Goal: Information Seeking & Learning: Get advice/opinions

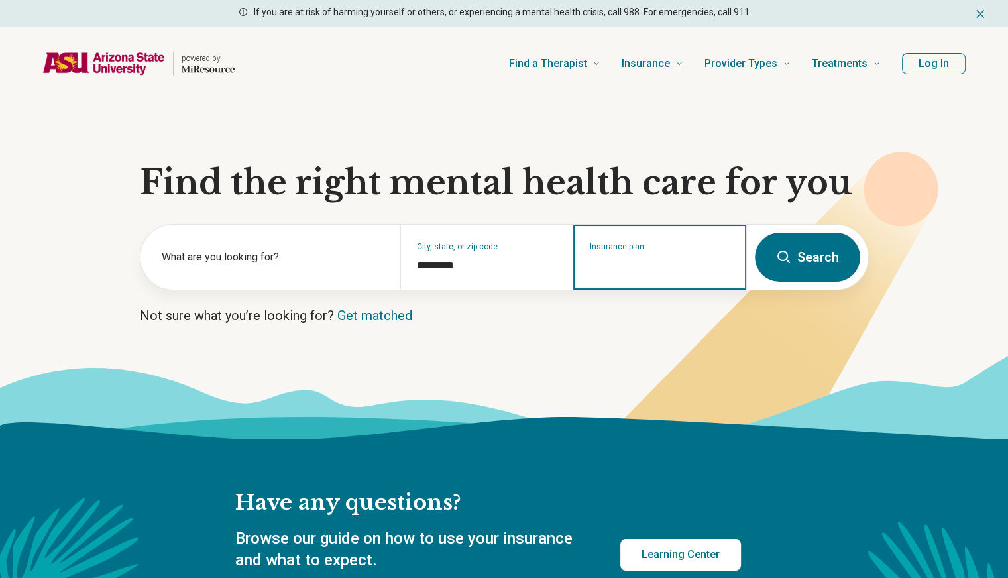
click at [642, 261] on input "Insurance plan" at bounding box center [660, 266] width 141 height 16
type input "*"
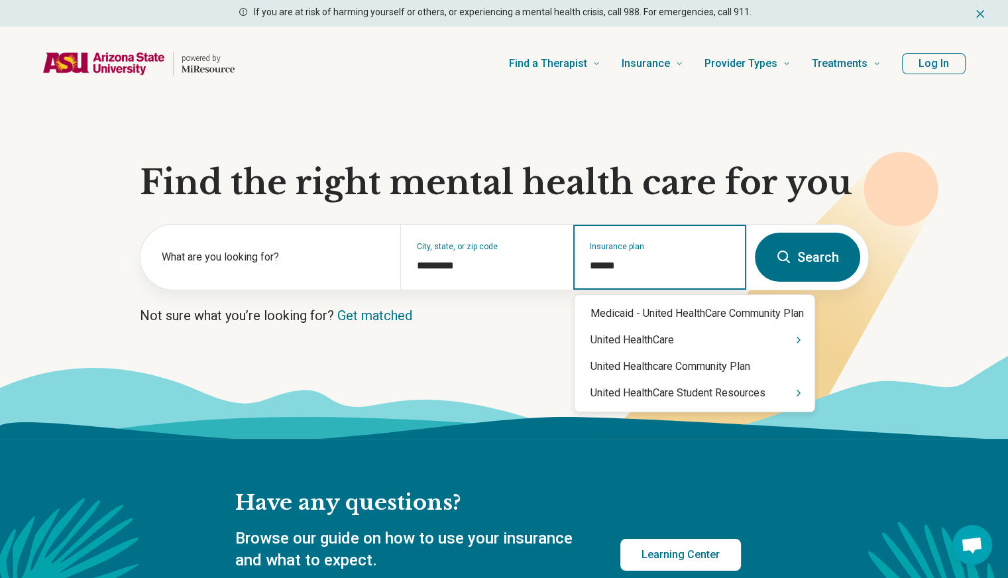
type input "******"
click at [666, 395] on div "United HealthCare Student Resources" at bounding box center [695, 393] width 240 height 27
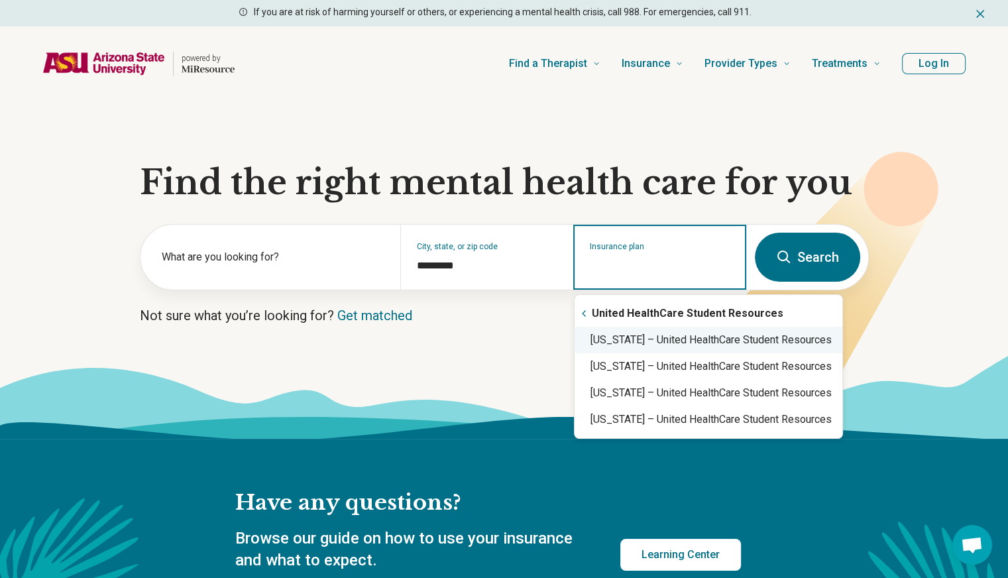
click at [664, 336] on div "[US_STATE] – United HealthCare Student Resources" at bounding box center [709, 340] width 268 height 27
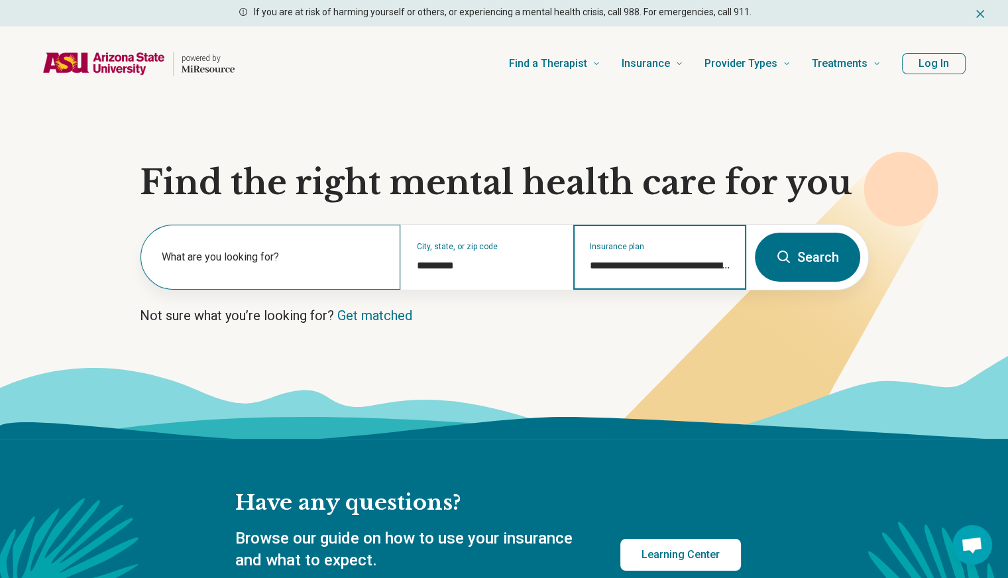
type input "**********"
click at [302, 239] on div "What are you looking for?" at bounding box center [271, 257] width 260 height 65
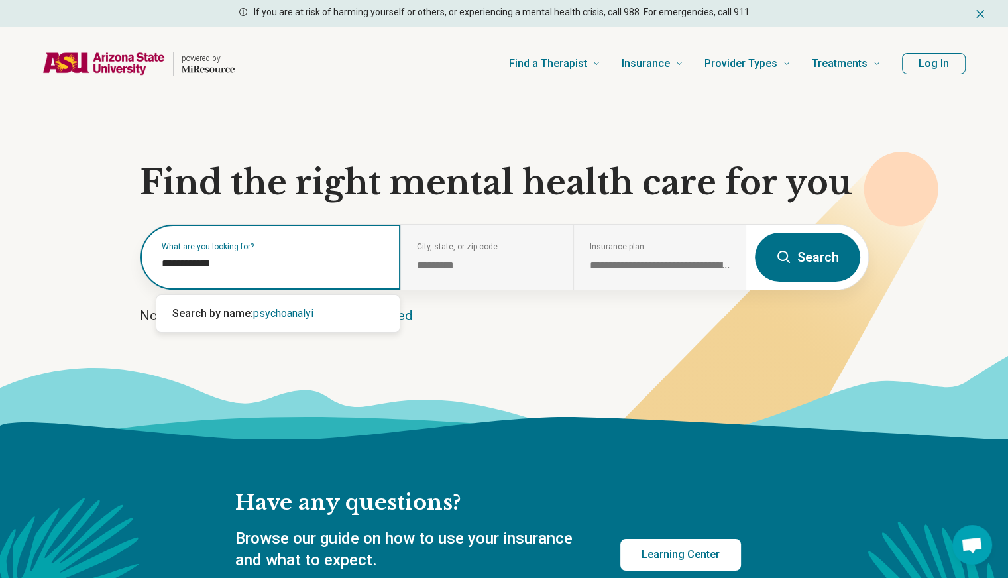
type input "**********"
click at [300, 306] on div "[MEDICAL_DATA]" at bounding box center [277, 313] width 243 height 27
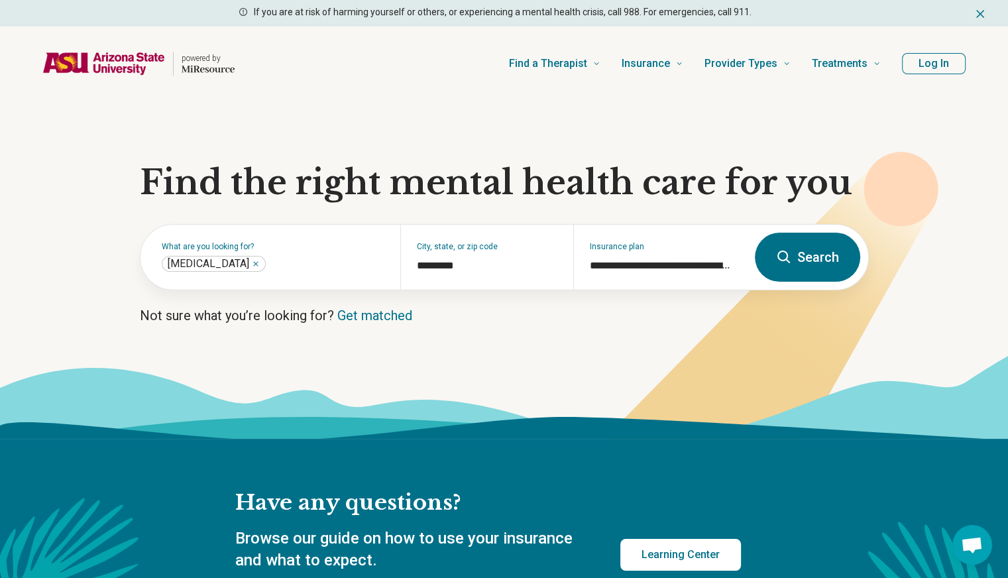
click at [838, 263] on button "Search" at bounding box center [807, 257] width 105 height 49
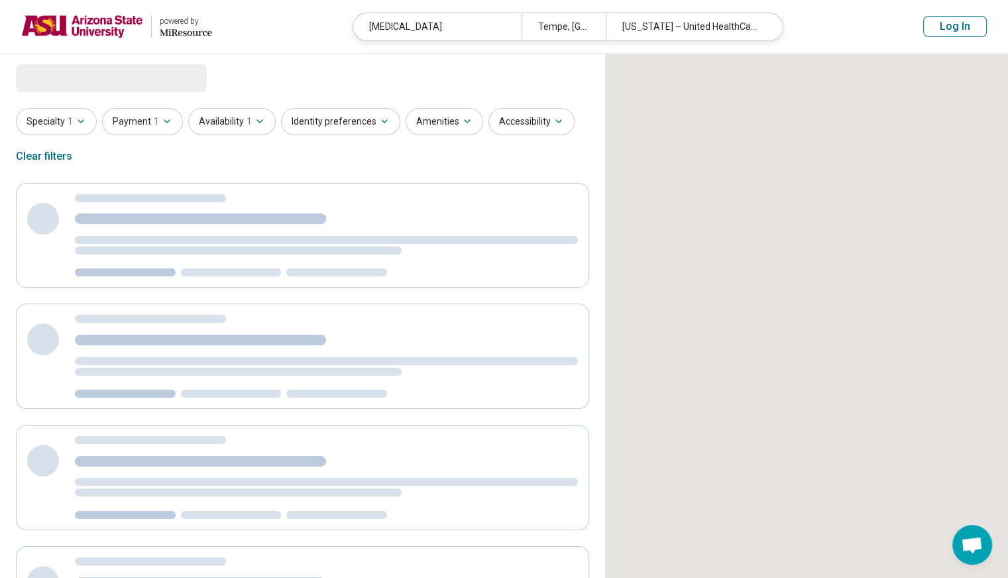
select select "***"
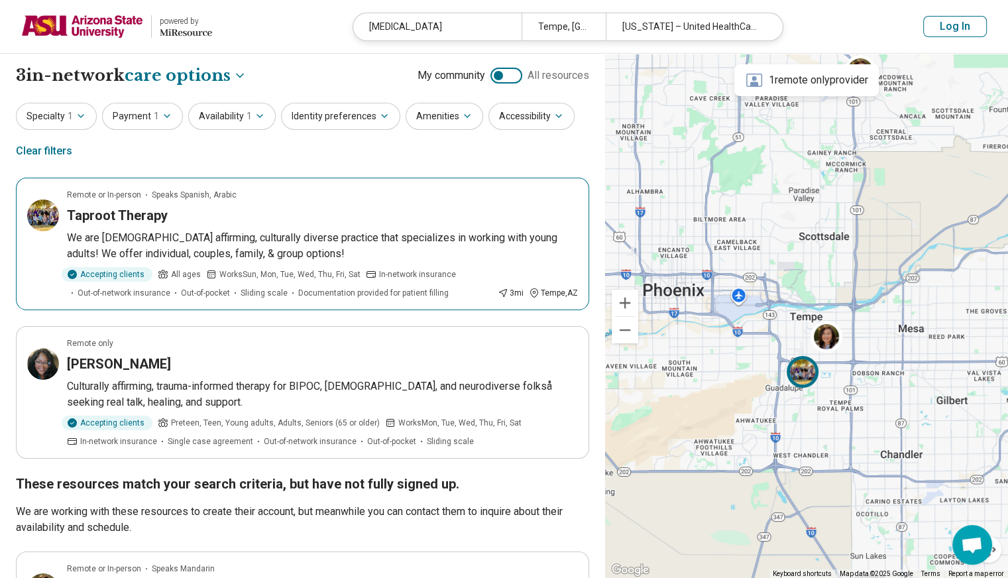
click at [390, 210] on div "Taproot Therapy" at bounding box center [322, 215] width 511 height 19
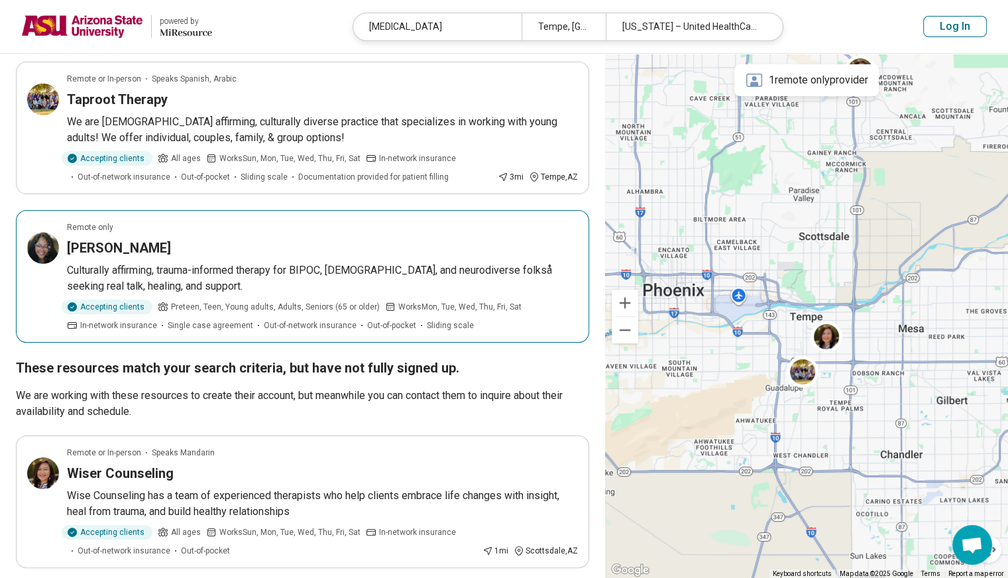
scroll to position [133, 0]
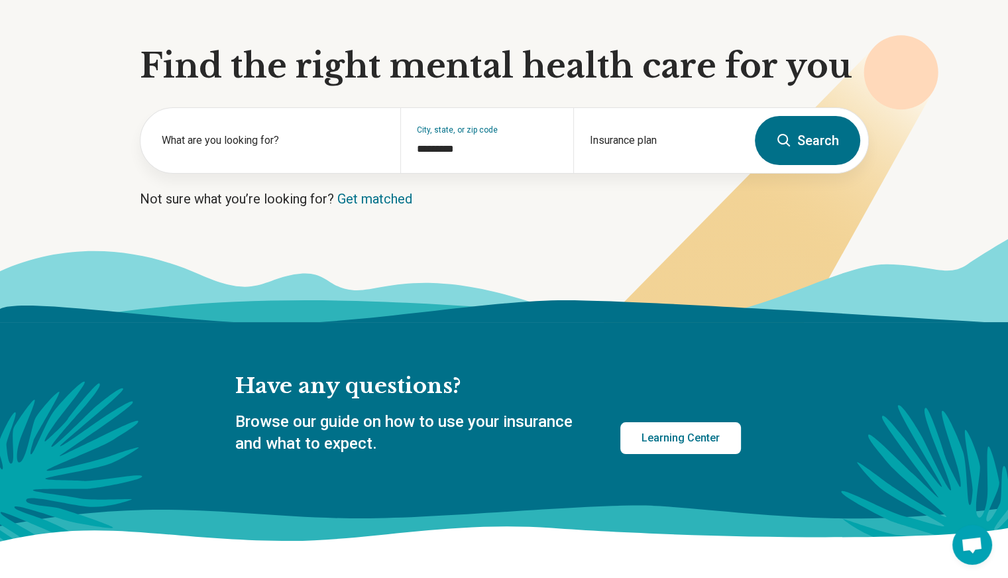
scroll to position [131, 0]
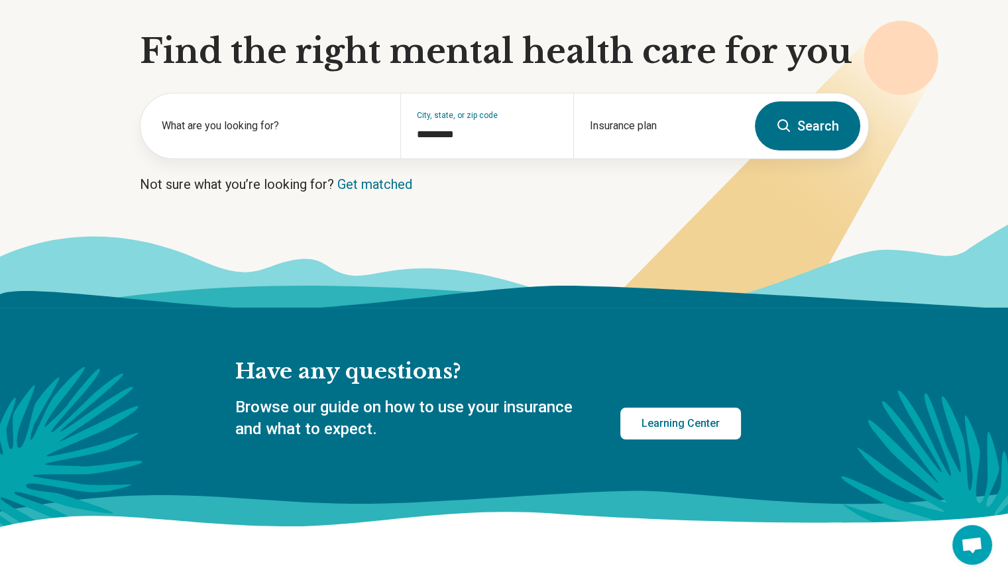
select select "***"
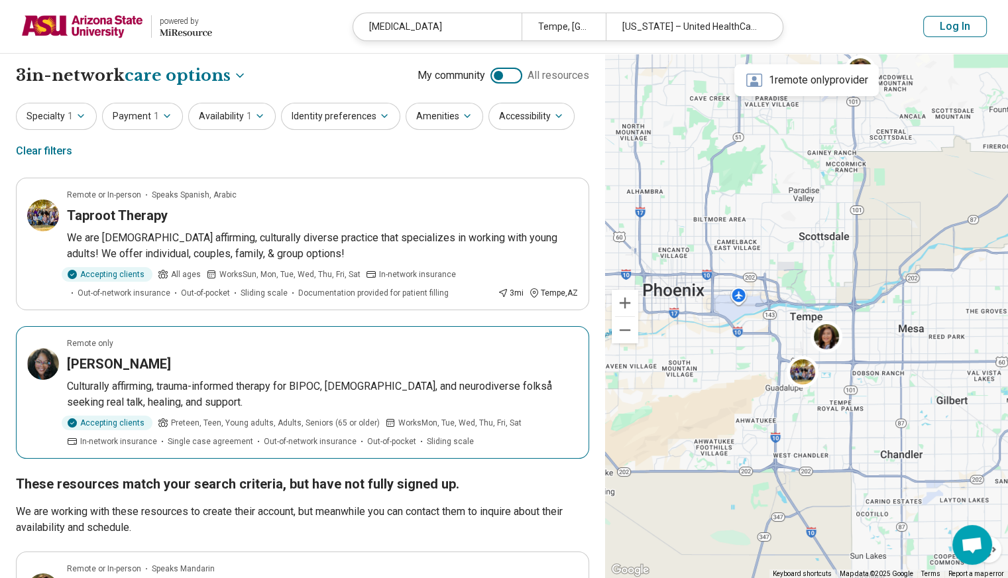
click at [414, 348] on article "Remote only Vickey Simmons-Hart Culturally affirming, trauma-informed therapy f…" at bounding box center [302, 392] width 573 height 133
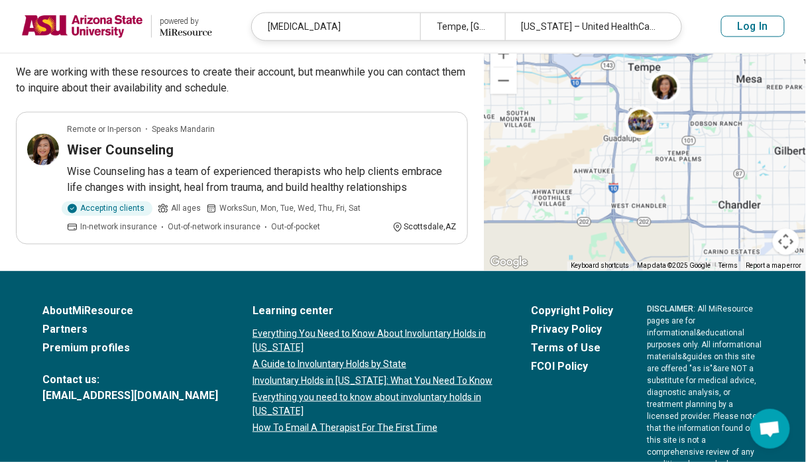
scroll to position [479, 0]
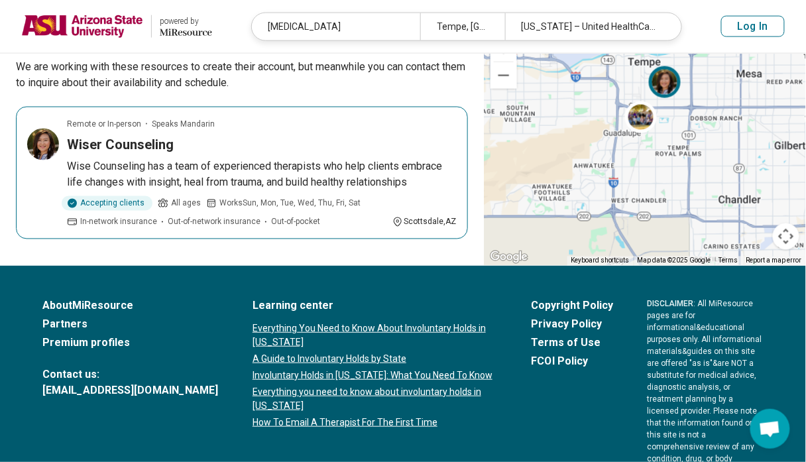
click at [331, 166] on p "Wise Counseling has a team of experienced therapists who help clients embrace l…" at bounding box center [262, 175] width 390 height 32
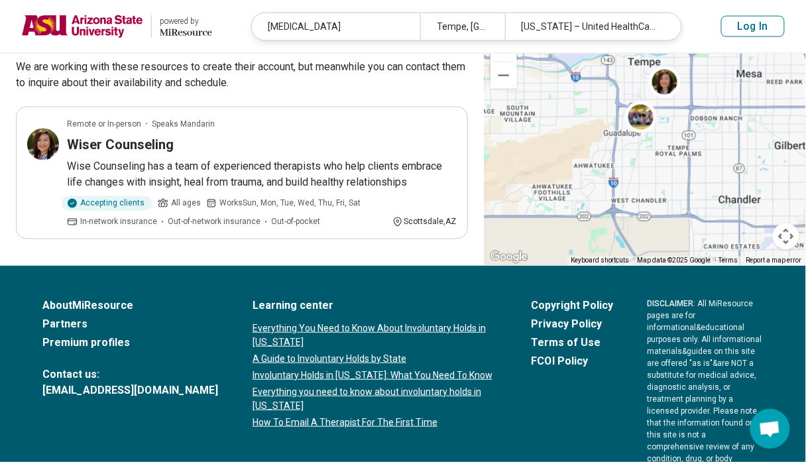
click at [355, 356] on link "A Guide to Involuntary Holds by State" at bounding box center [375, 359] width 244 height 14
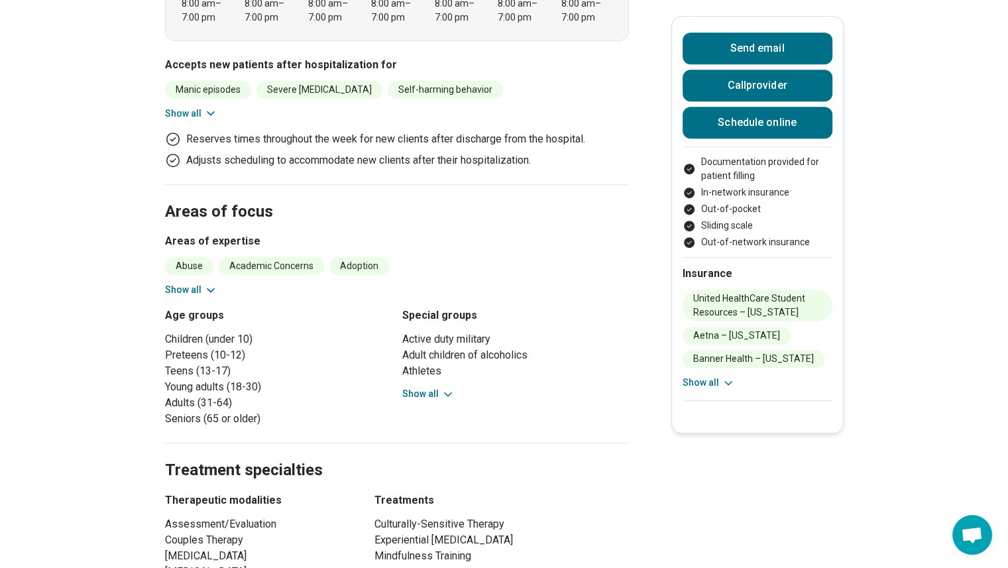
scroll to position [763, 0]
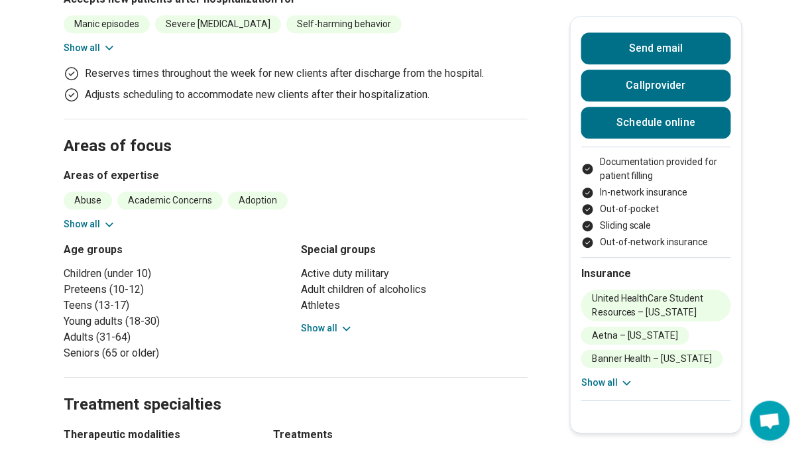
scroll to position [882, 0]
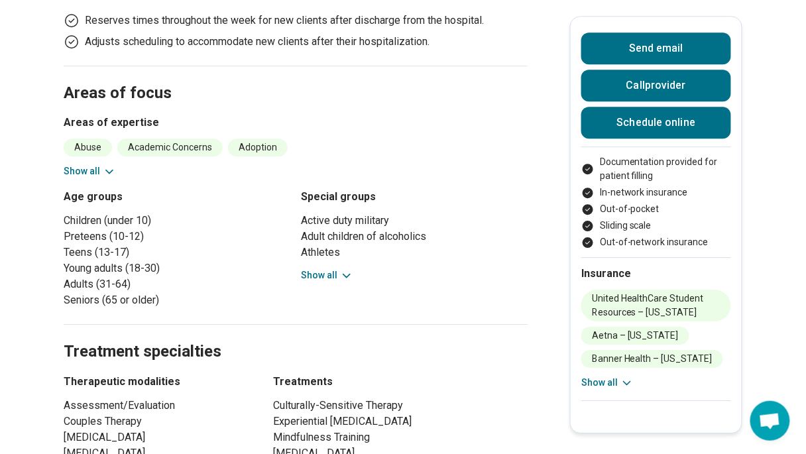
click at [95, 164] on button "Show all" at bounding box center [90, 171] width 52 height 14
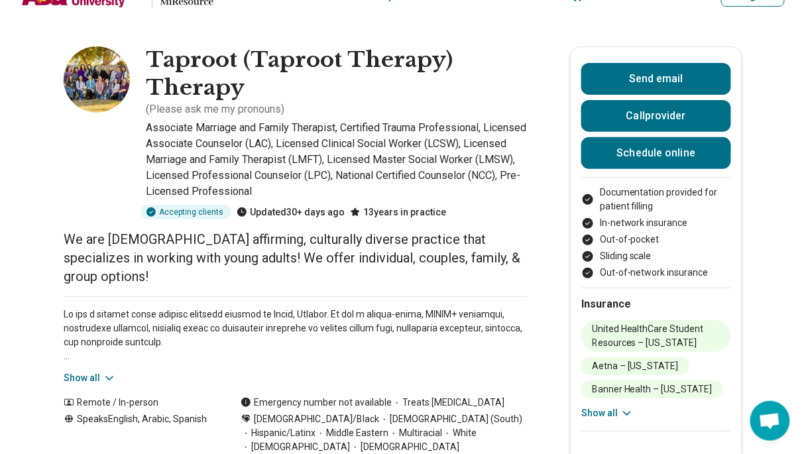
scroll to position [0, 0]
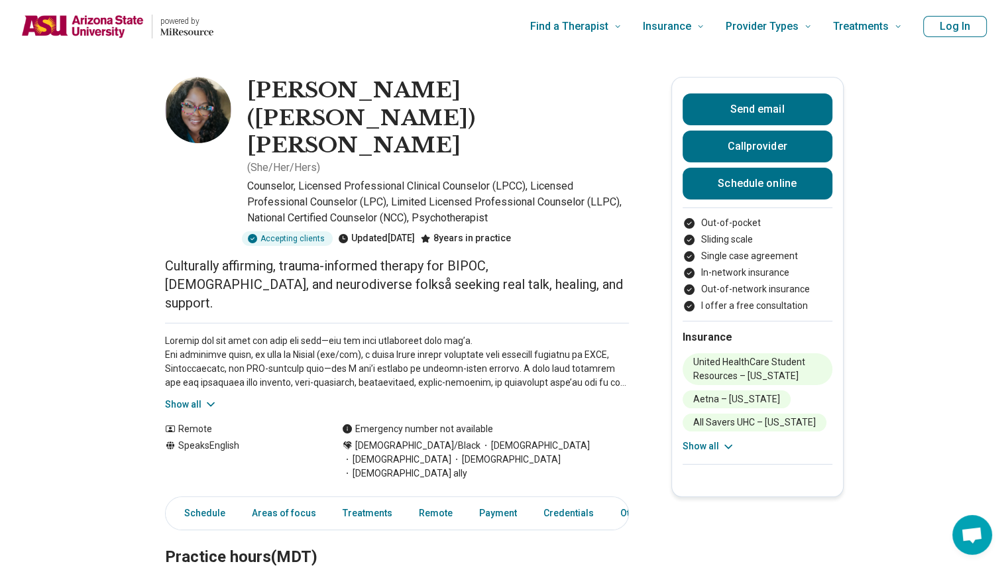
click at [206, 398] on button "Show all" at bounding box center [191, 405] width 52 height 14
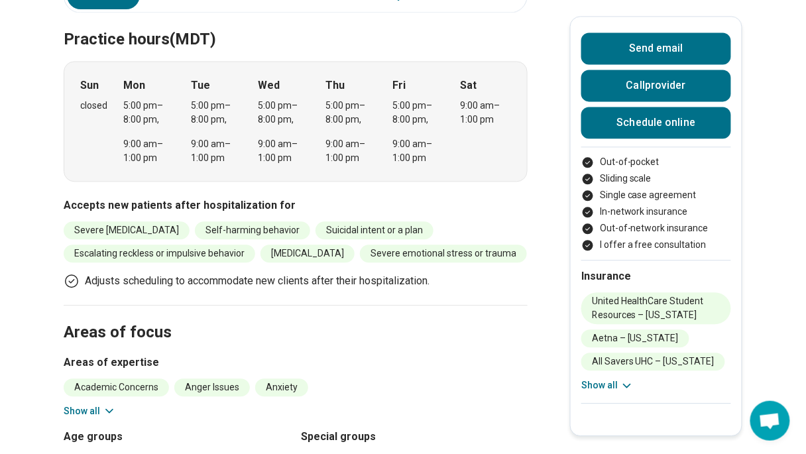
scroll to position [689, 0]
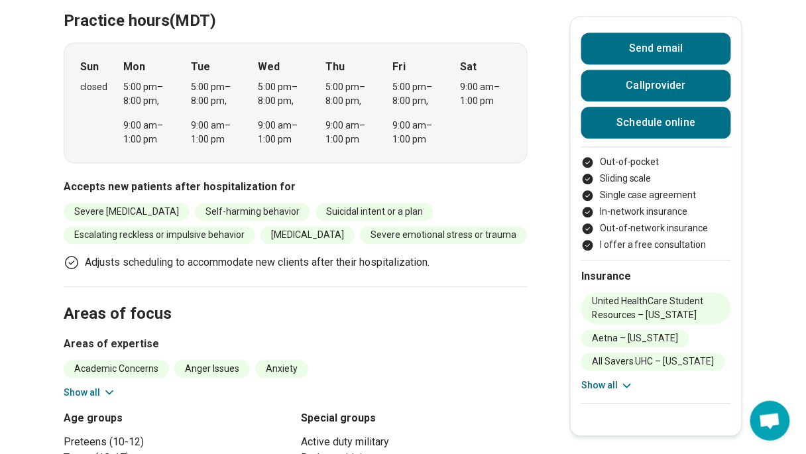
click at [106, 386] on icon at bounding box center [109, 392] width 13 height 13
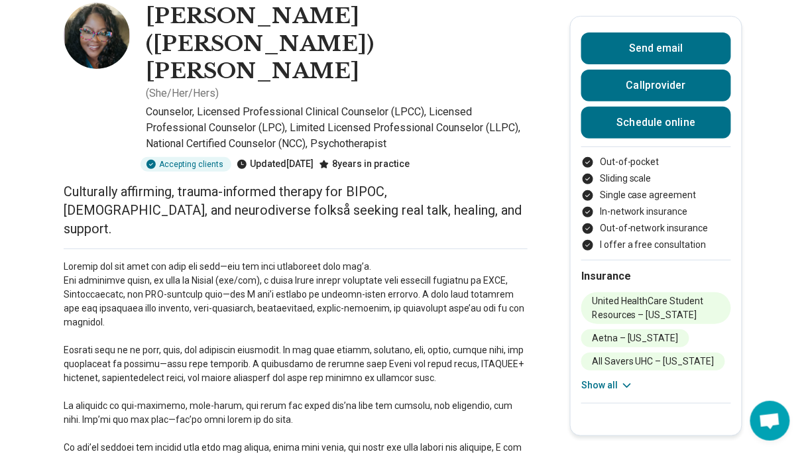
scroll to position [0, 0]
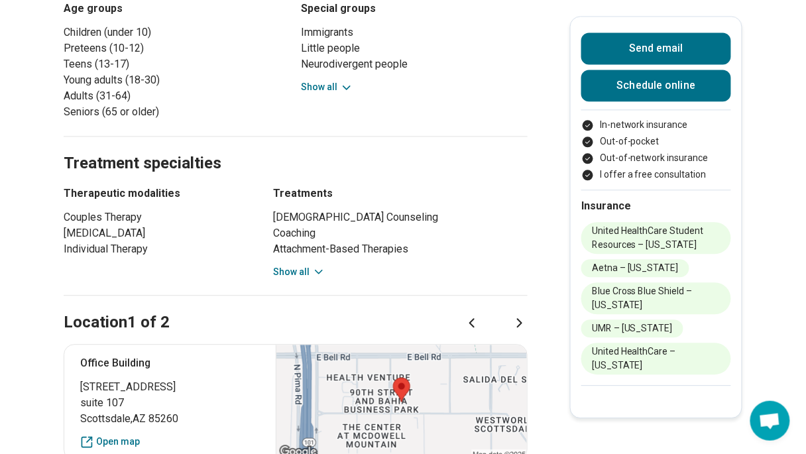
scroll to position [743, 0]
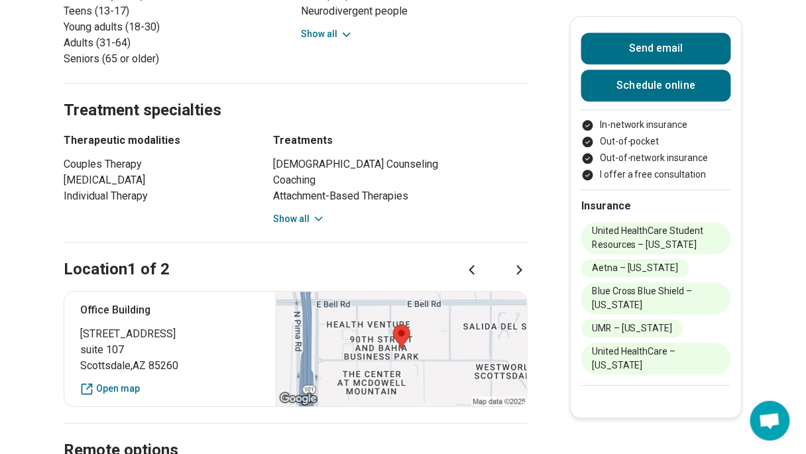
click at [320, 212] on icon at bounding box center [318, 218] width 13 height 13
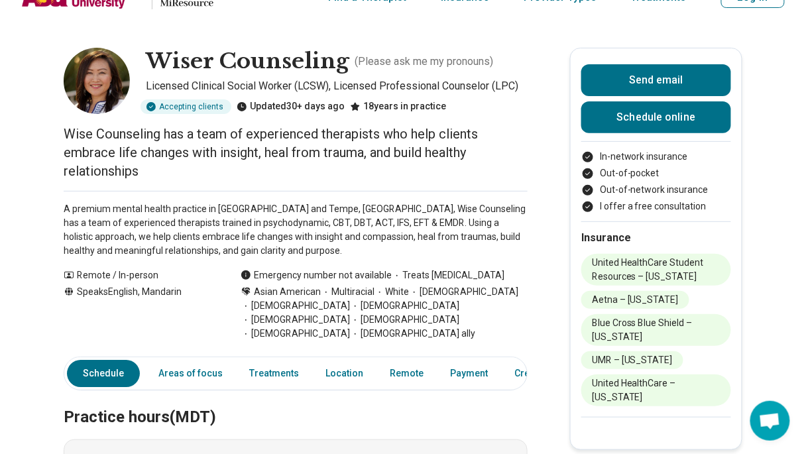
scroll to position [0, 0]
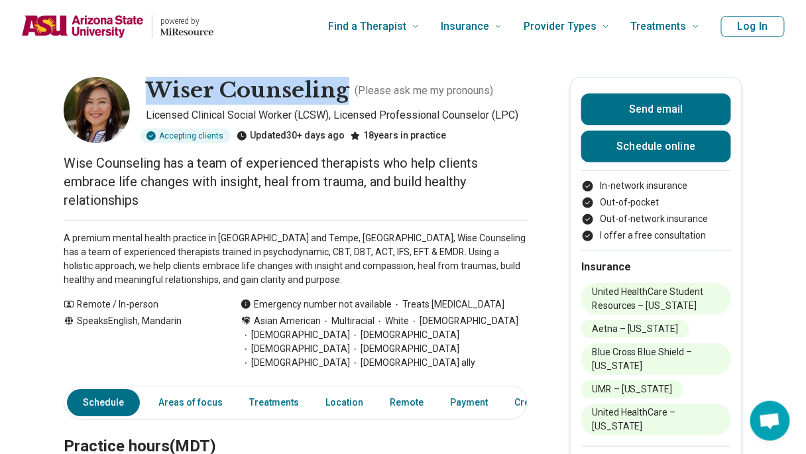
drag, startPoint x: 345, startPoint y: 90, endPoint x: 157, endPoint y: 95, distance: 187.7
click at [157, 95] on h1 "Wiser Counseling" at bounding box center [248, 91] width 204 height 28
